Goal: Book appointment/travel/reservation

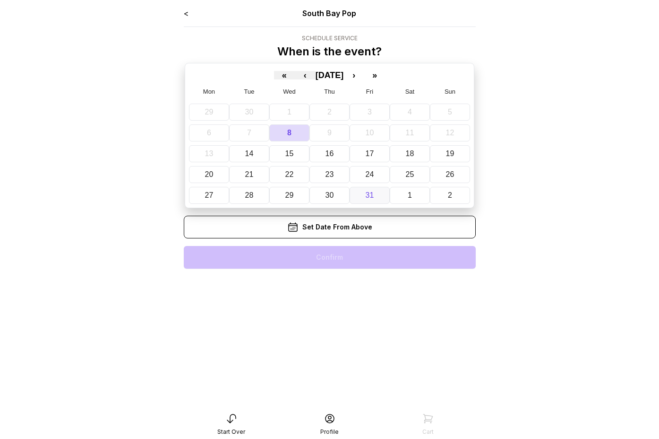
click at [372, 189] on button "31" at bounding box center [370, 195] width 40 height 17
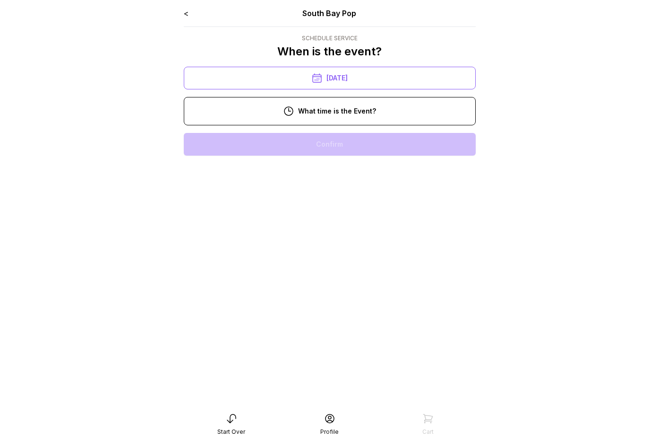
click at [348, 217] on div "10:00 am 11:00 am 12:00 pm 1:00 pm 2:00 pm 3:00 pm 4:00 pm 5:00 pm 6:00 pm 7:00…" at bounding box center [330, 325] width 292 height 401
click at [343, 231] on div "1:00 pm" at bounding box center [329, 235] width 277 height 23
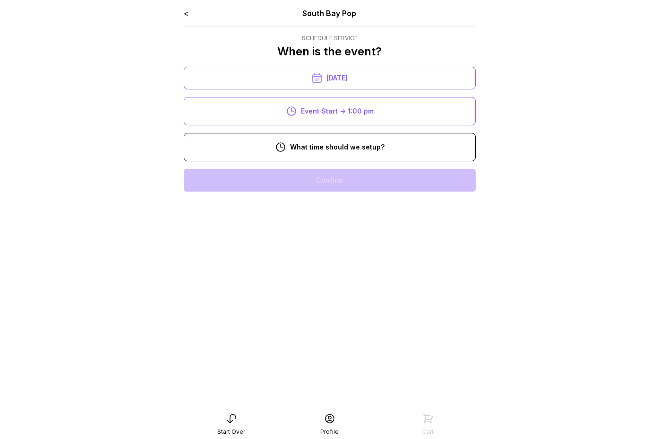
click at [330, 270] on div "11:00 am" at bounding box center [329, 270] width 277 height 23
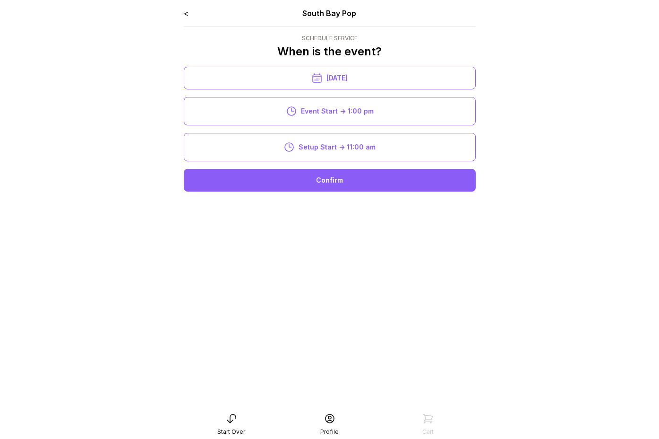
click at [323, 178] on div "Confirm" at bounding box center [330, 180] width 292 height 23
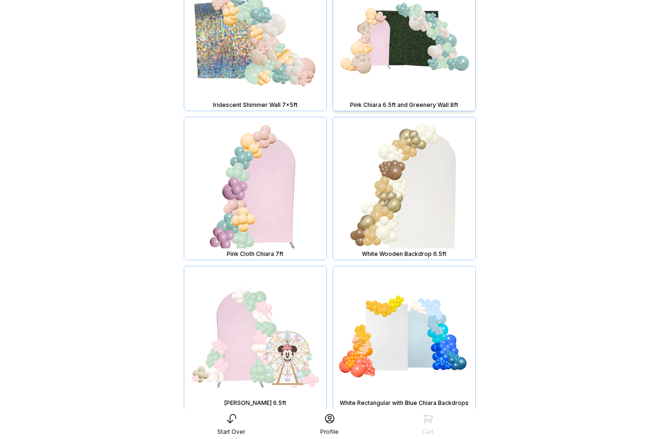
scroll to position [1484, 0]
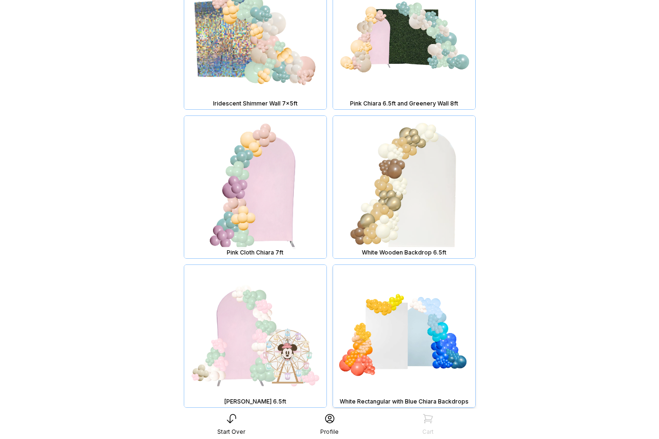
click at [387, 316] on img at bounding box center [404, 336] width 142 height 142
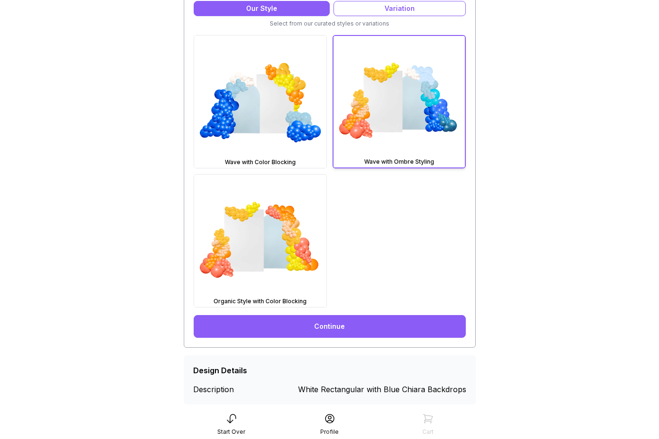
scroll to position [277, 0]
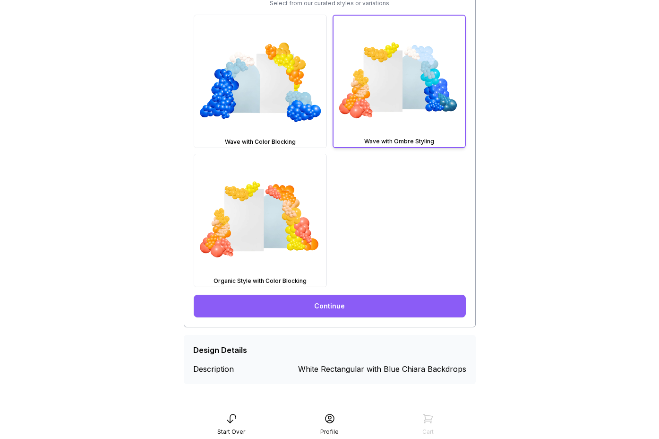
click at [366, 306] on link "Continue" at bounding box center [330, 305] width 272 height 23
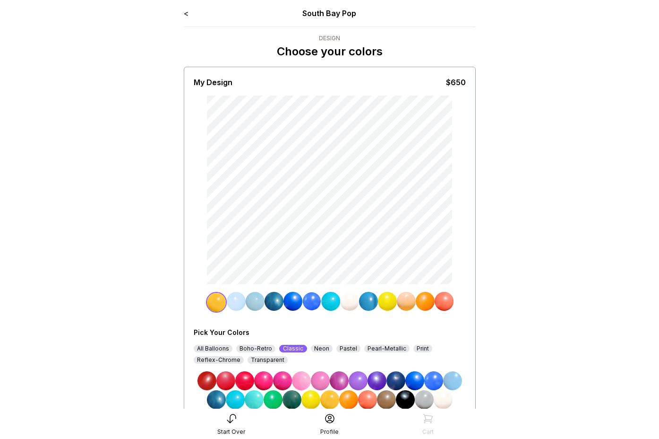
click at [390, 295] on img at bounding box center [387, 301] width 19 height 19
click at [302, 379] on img at bounding box center [301, 380] width 19 height 19
click at [406, 301] on img at bounding box center [406, 301] width 19 height 19
click at [214, 303] on img at bounding box center [215, 301] width 19 height 19
click at [324, 376] on img at bounding box center [320, 380] width 19 height 19
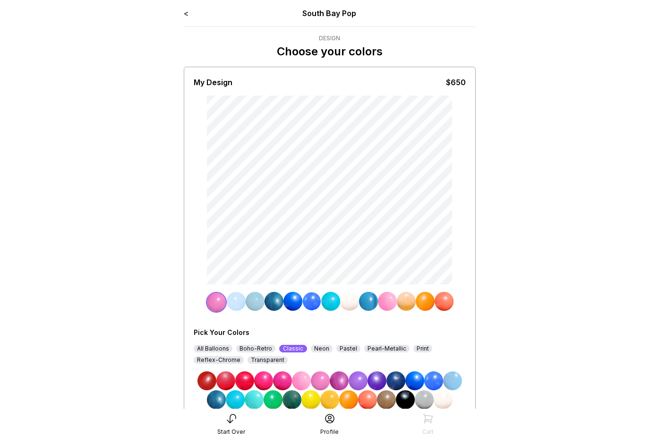
click at [407, 303] on img at bounding box center [406, 301] width 19 height 19
click at [338, 380] on img at bounding box center [339, 380] width 19 height 19
click at [421, 302] on img at bounding box center [425, 301] width 19 height 19
click at [363, 380] on img at bounding box center [358, 380] width 19 height 19
click at [441, 301] on img at bounding box center [444, 301] width 19 height 19
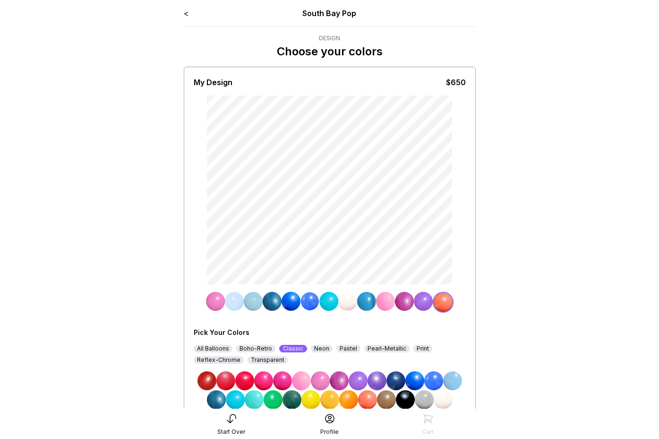
click at [379, 381] on img at bounding box center [377, 380] width 19 height 19
click at [348, 303] on img at bounding box center [347, 301] width 19 height 19
click at [381, 377] on img at bounding box center [377, 380] width 19 height 19
click at [369, 301] on img at bounding box center [368, 301] width 19 height 19
click at [398, 380] on img at bounding box center [396, 380] width 19 height 19
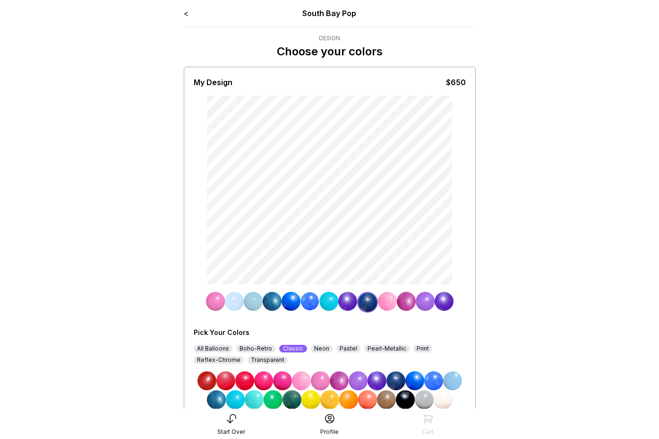
click at [231, 304] on img at bounding box center [234, 301] width 19 height 19
click at [396, 379] on img at bounding box center [396, 380] width 19 height 19
click at [255, 300] on img at bounding box center [255, 301] width 19 height 19
click at [416, 383] on img at bounding box center [415, 380] width 19 height 19
click at [328, 305] on img at bounding box center [330, 301] width 19 height 19
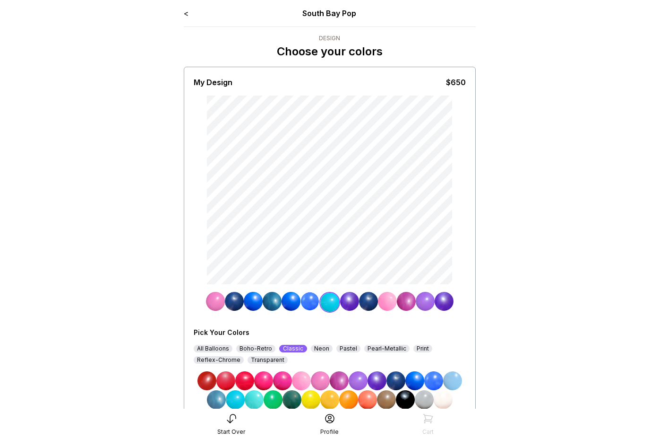
click at [218, 398] on img at bounding box center [216, 399] width 19 height 19
click at [291, 301] on img at bounding box center [291, 301] width 19 height 19
click at [292, 400] on img at bounding box center [292, 399] width 19 height 19
click at [312, 305] on img at bounding box center [311, 301] width 19 height 19
click at [275, 397] on img at bounding box center [273, 399] width 19 height 19
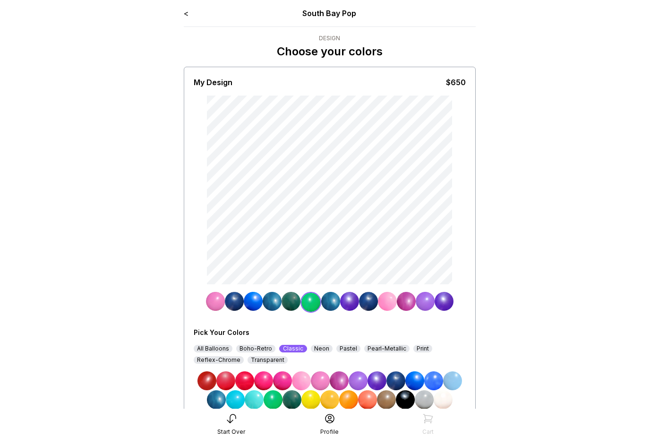
click at [330, 301] on img at bounding box center [330, 301] width 19 height 19
click at [240, 400] on img at bounding box center [235, 399] width 19 height 19
click at [275, 302] on img at bounding box center [272, 301] width 19 height 19
click at [232, 399] on img at bounding box center [235, 399] width 19 height 19
click at [373, 299] on img at bounding box center [368, 301] width 19 height 19
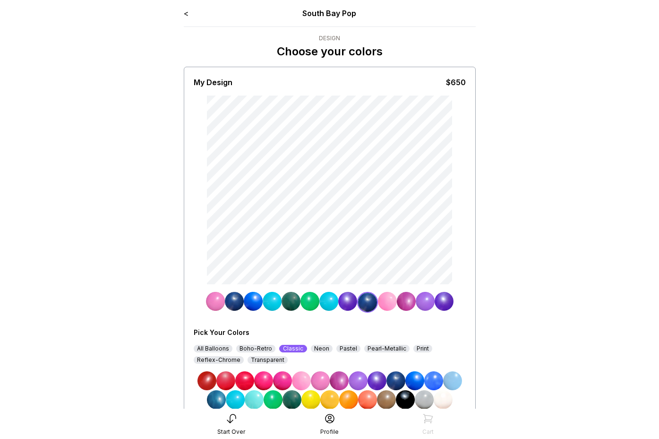
click at [259, 397] on img at bounding box center [254, 399] width 19 height 19
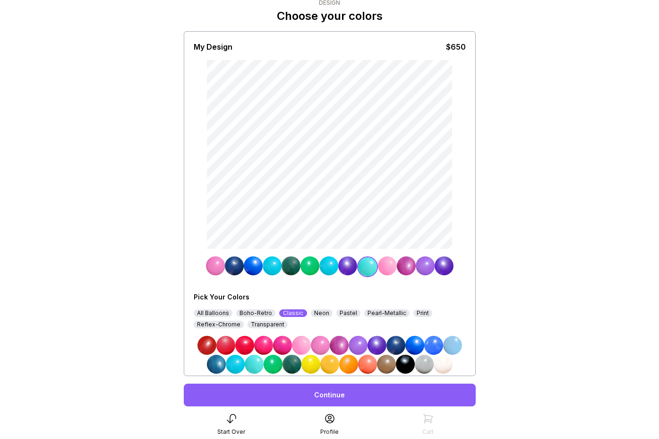
scroll to position [65, 0]
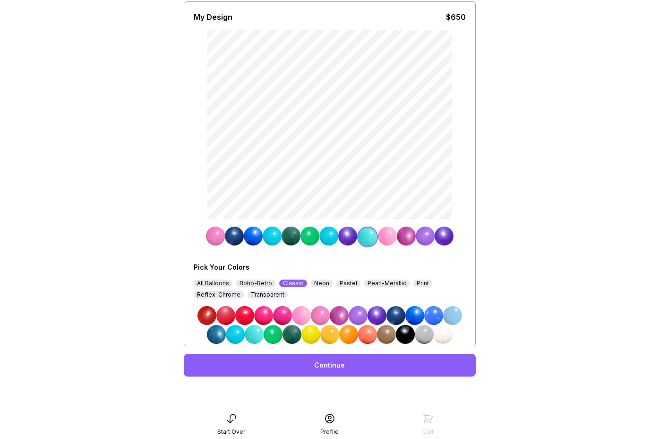
click at [319, 363] on div "Continue" at bounding box center [330, 365] width 292 height 23
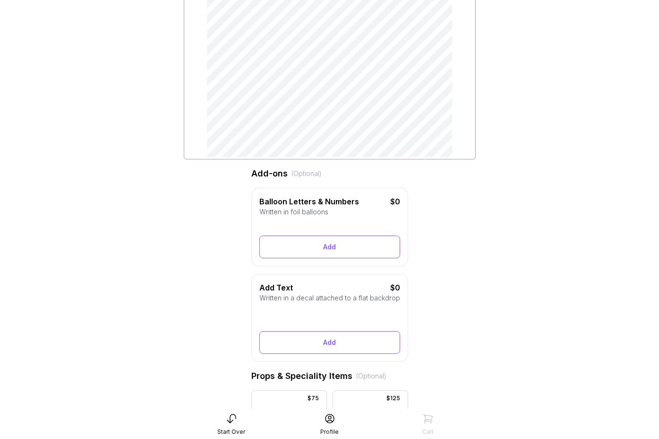
scroll to position [129, 0]
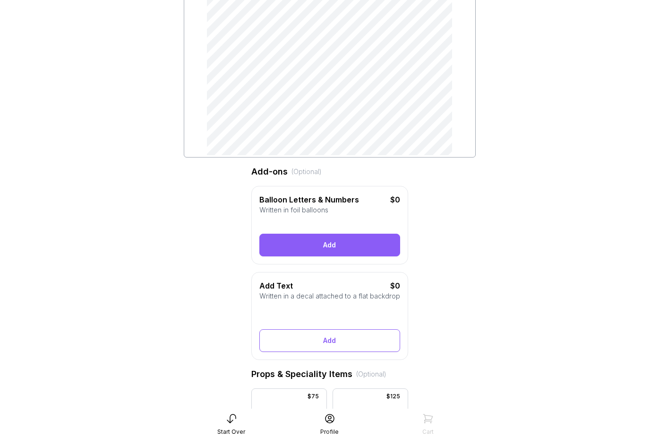
click at [313, 240] on button "Add" at bounding box center [329, 244] width 141 height 23
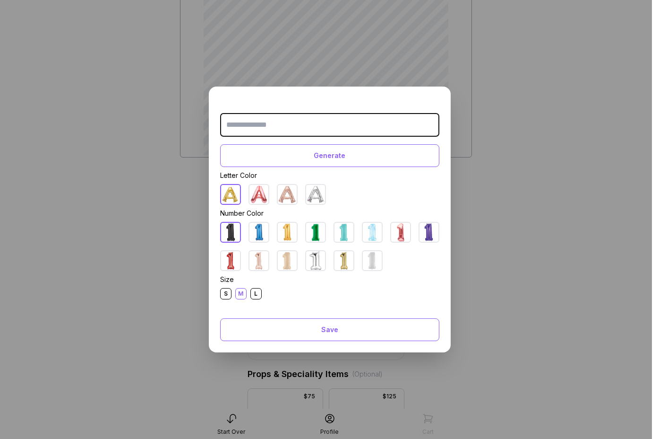
click at [429, 228] on img at bounding box center [429, 232] width 19 height 19
click at [296, 128] on input "text" at bounding box center [329, 125] width 219 height 24
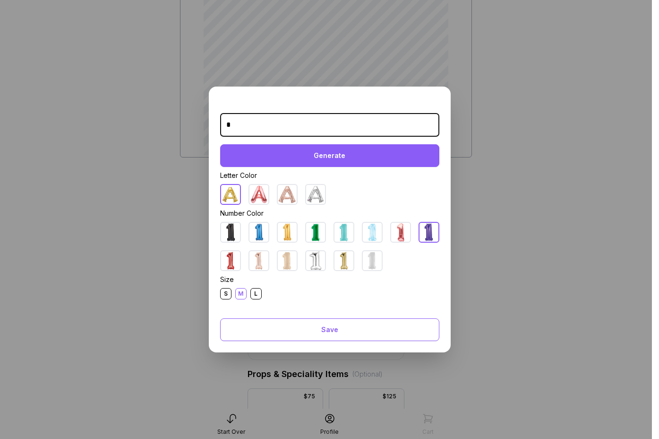
type input "*"
click at [295, 154] on button "Generate" at bounding box center [329, 155] width 219 height 23
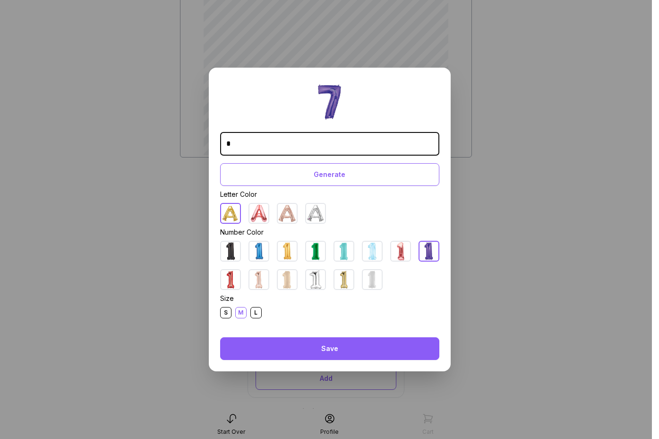
click at [336, 351] on button "Save" at bounding box center [329, 348] width 219 height 23
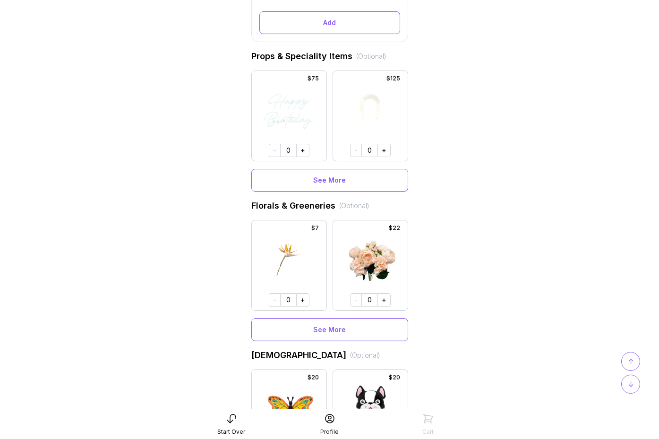
scroll to position [505, 0]
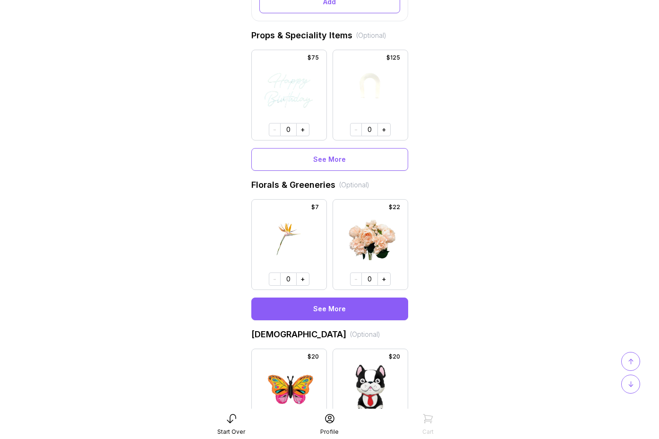
click at [354, 305] on button "See More" at bounding box center [329, 308] width 157 height 23
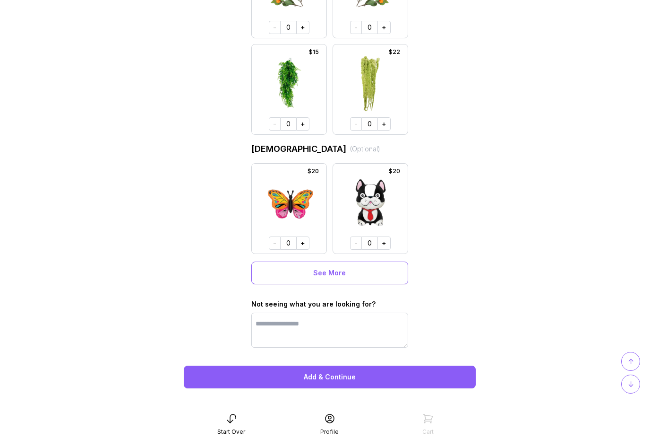
scroll to position [5100, 0]
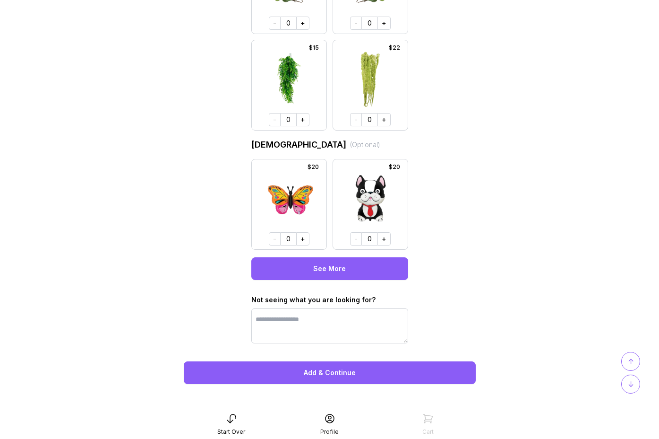
click at [351, 277] on button "See More" at bounding box center [329, 268] width 157 height 23
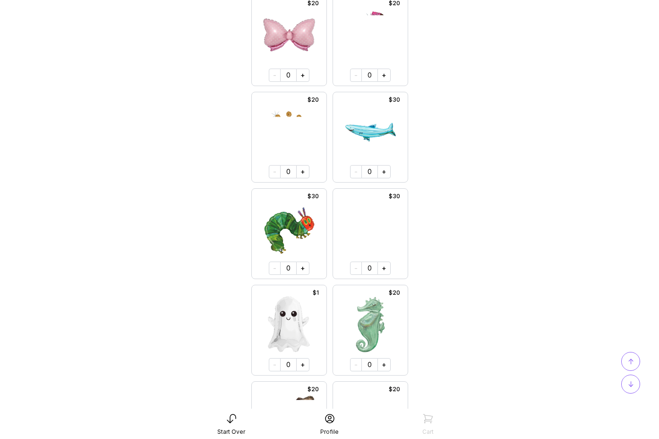
scroll to position [11541, 0]
